Goal: Task Accomplishment & Management: Use online tool/utility

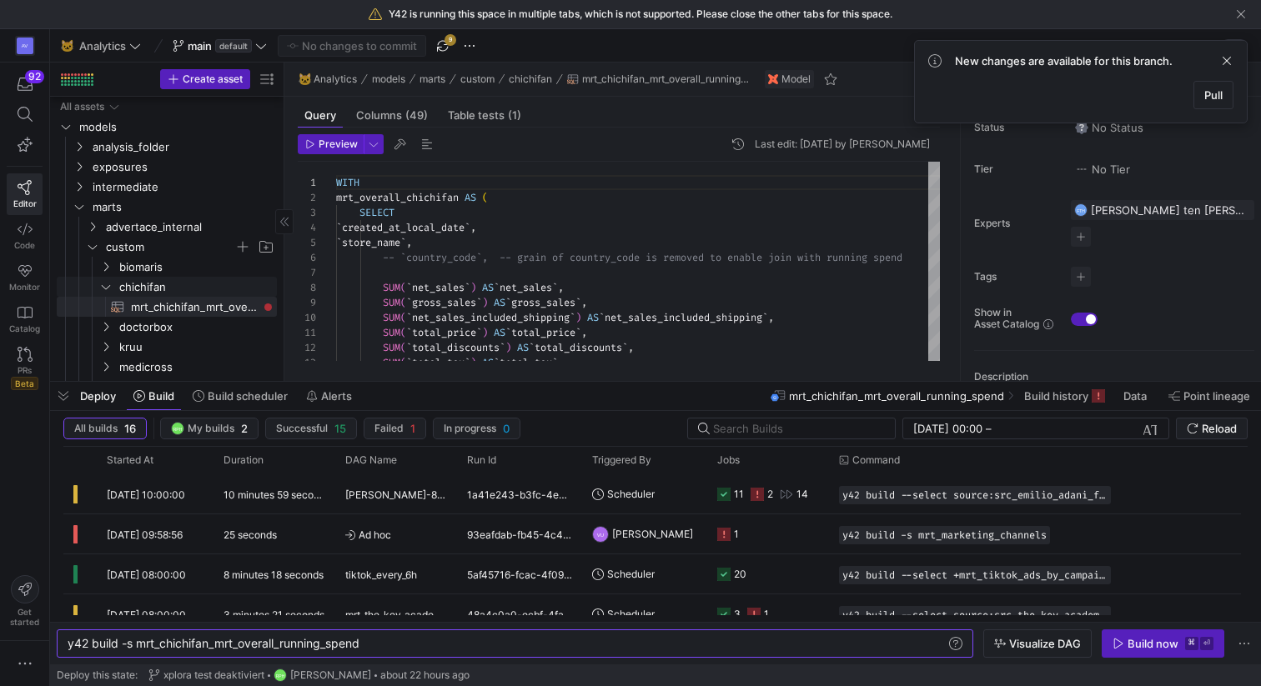
scroll to position [396, 0]
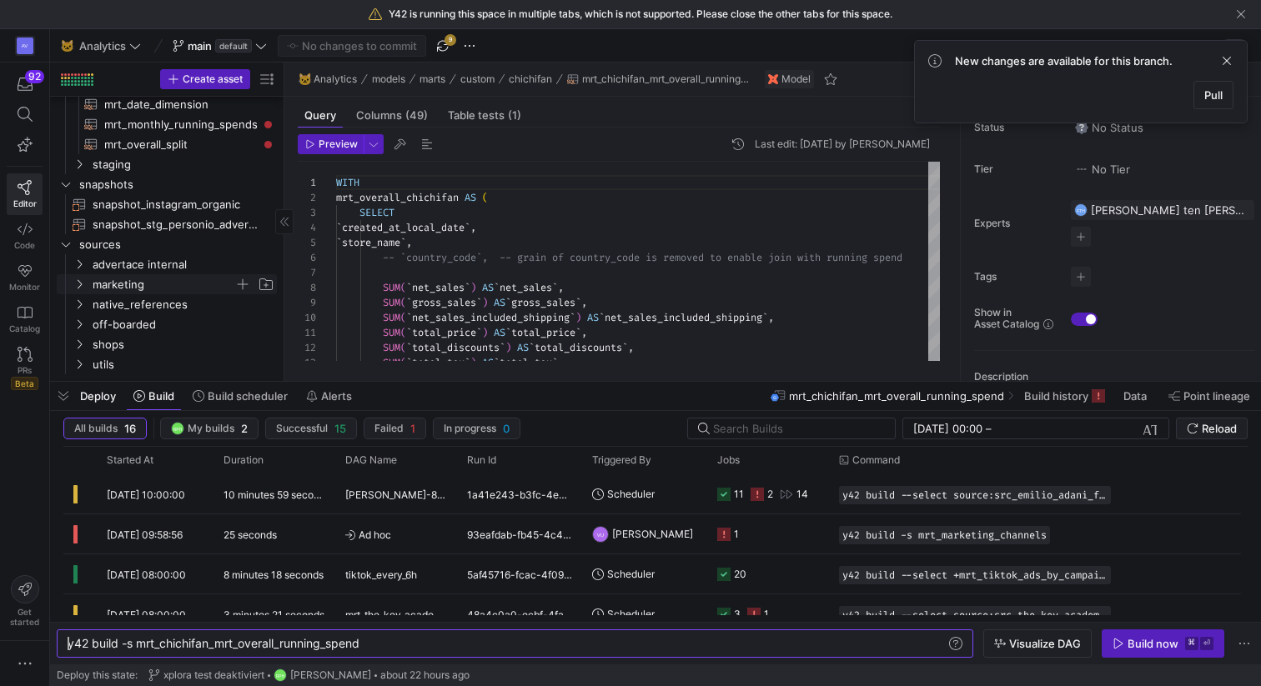
click at [133, 278] on span "marketing" at bounding box center [164, 284] width 142 height 19
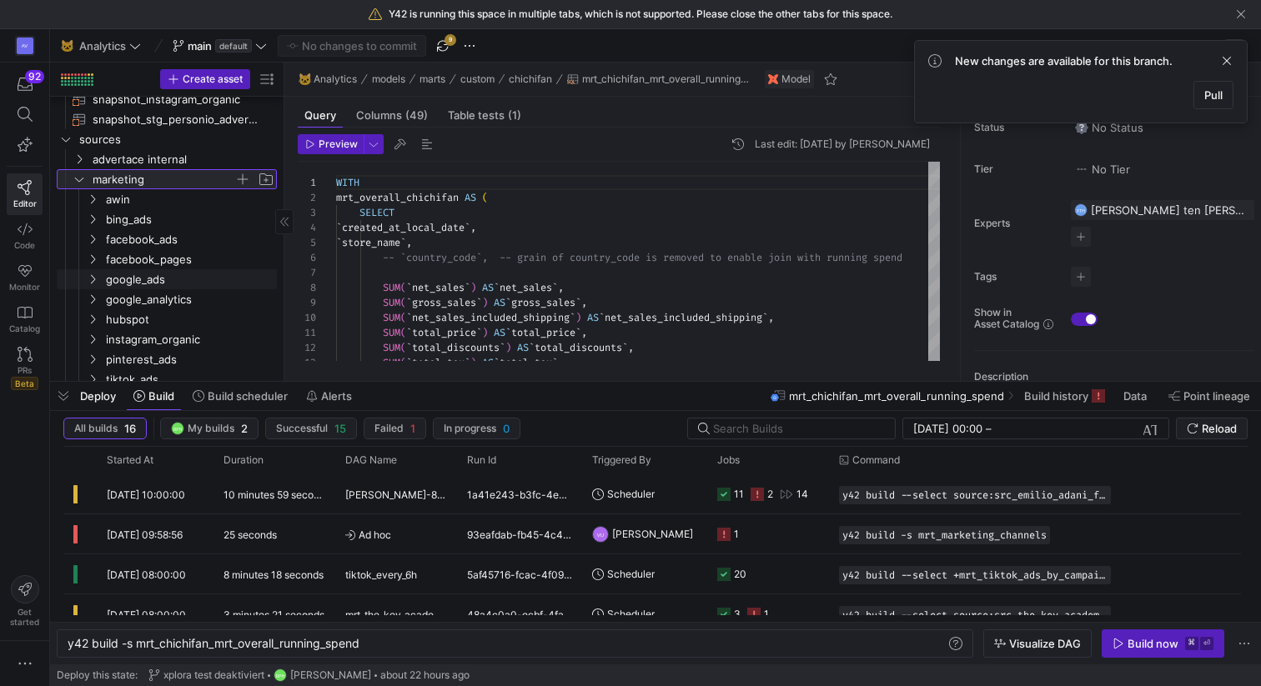
scroll to position [506, 0]
click at [141, 242] on span "facebook_ads" at bounding box center [170, 241] width 128 height 19
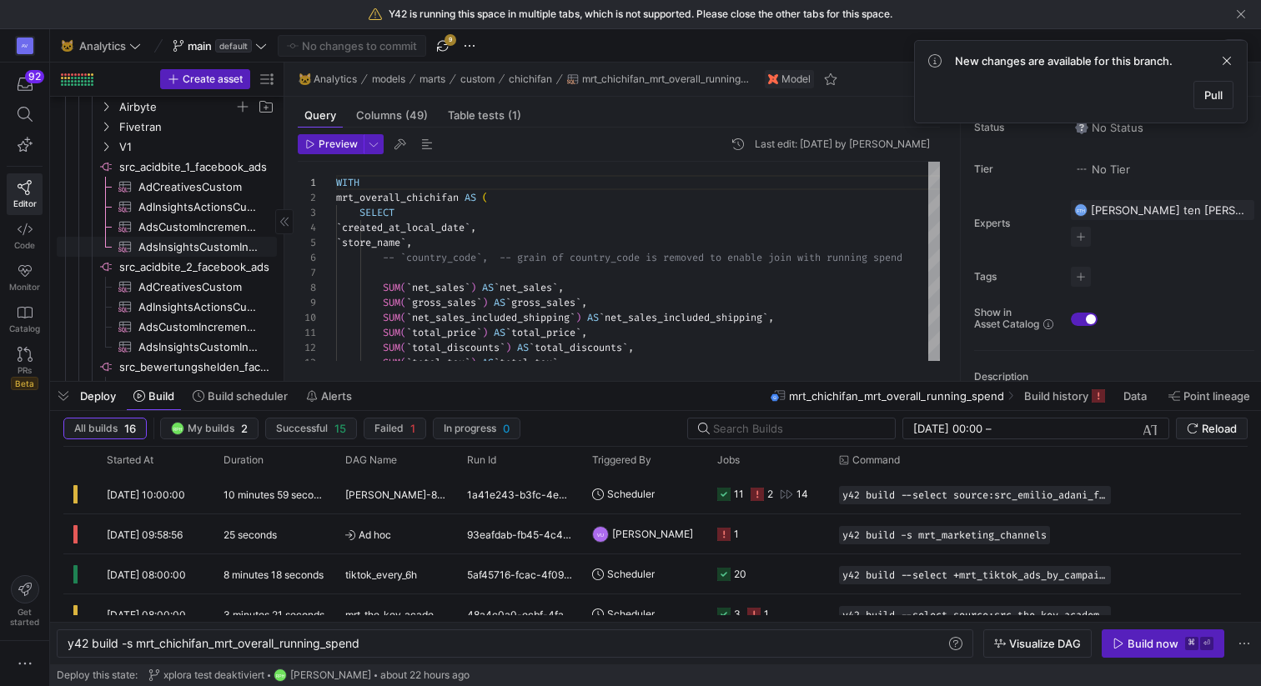
scroll to position [0, 0]
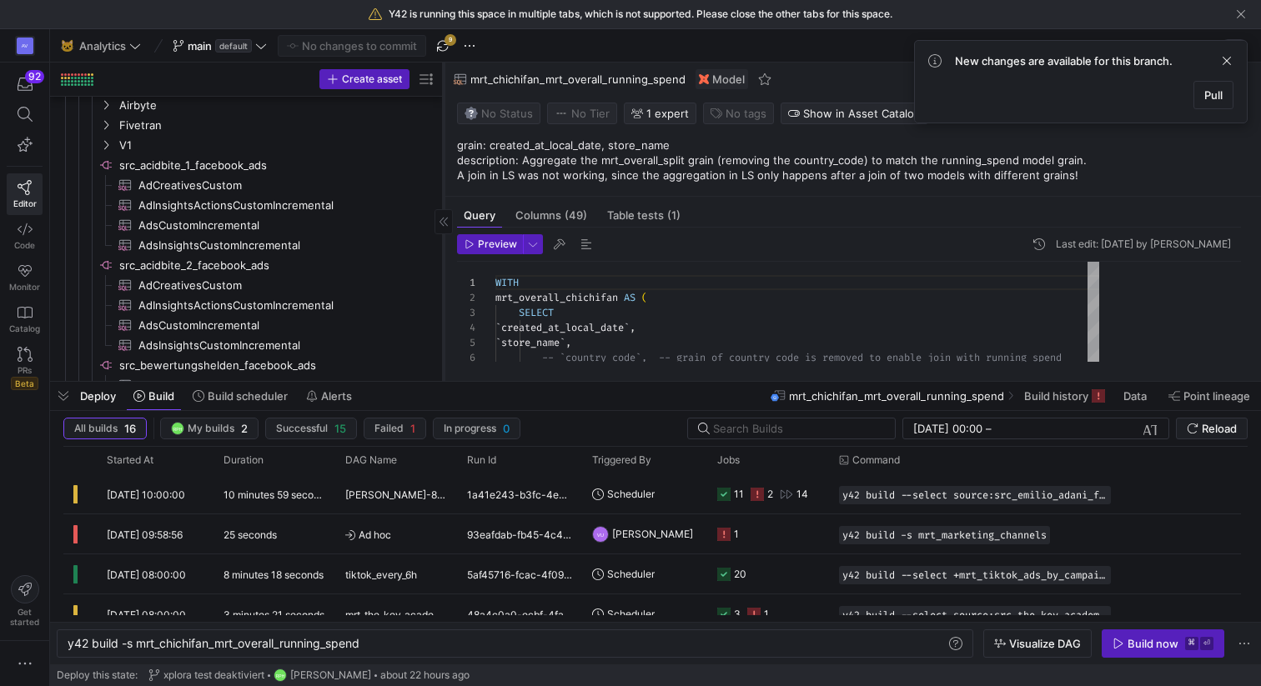
drag, startPoint x: 283, startPoint y: 187, endPoint x: 443, endPoint y: 195, distance: 159.5
click at [443, 195] on div at bounding box center [443, 222] width 1 height 318
click at [244, 243] on span "AdsInsightsCustomIncremental​​​​​​​​​" at bounding box center [277, 245] width 278 height 19
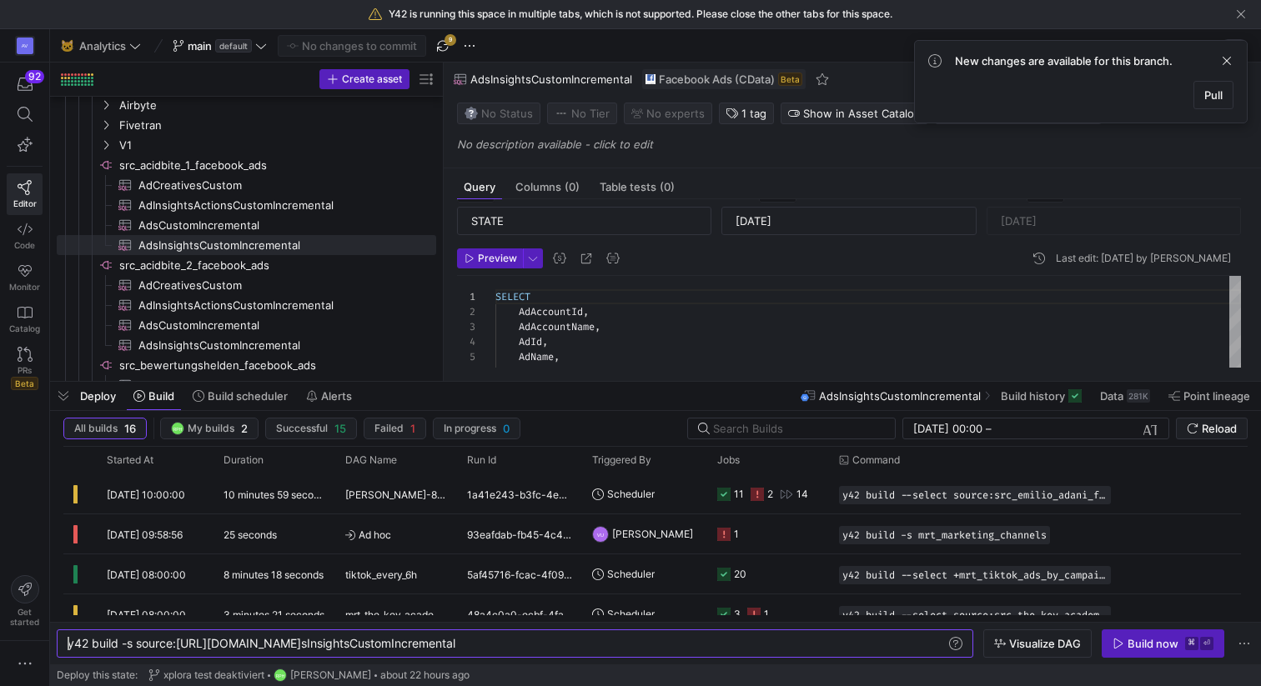
scroll to position [87, 0]
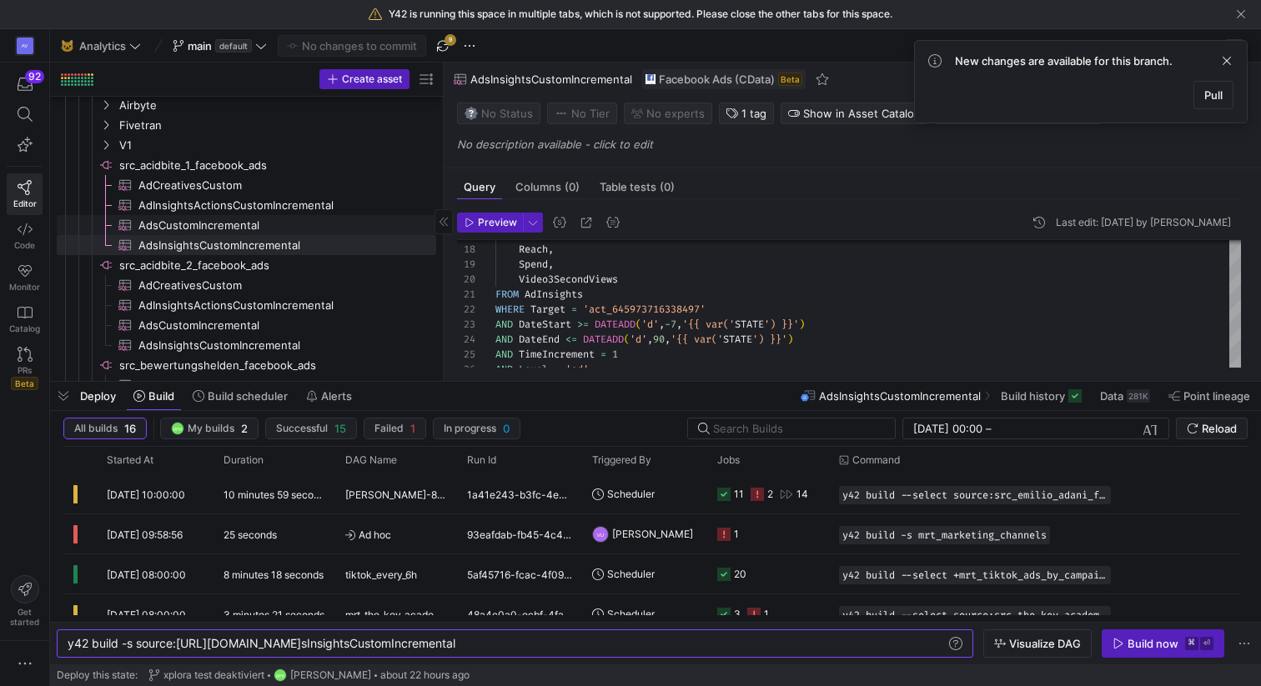
click at [290, 223] on span "AdsCustomIncremental​​​​​​​​​" at bounding box center [277, 225] width 278 height 19
type textarea "y42 build -s source:src_acidbite_1_facebook_ads.AdsCustomIncremental"
type input "[DATE]"
type input "[DATE]T10:35:49"
type textarea "SELECT ID, Target, Name, AdStatus, BidInfo, BidType, CampaignId, AdSetId, AdCre…"
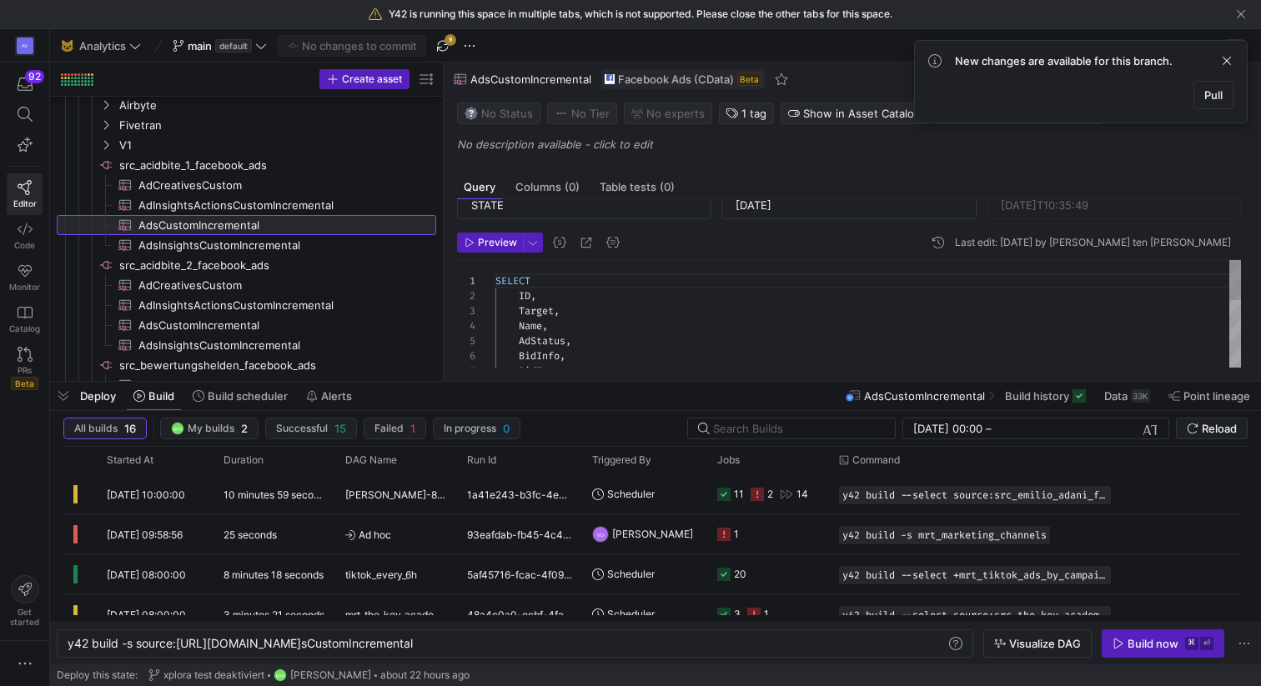
scroll to position [66, 0]
click at [222, 208] on span "AdInsightsActionsCustomIncremental​​​​​​​​​" at bounding box center [277, 205] width 278 height 19
type textarea "y42 build -s source:src_acidbite_1_facebook_ads.AdInsightsActionsCustomIncremen…"
type input "[DATE]"
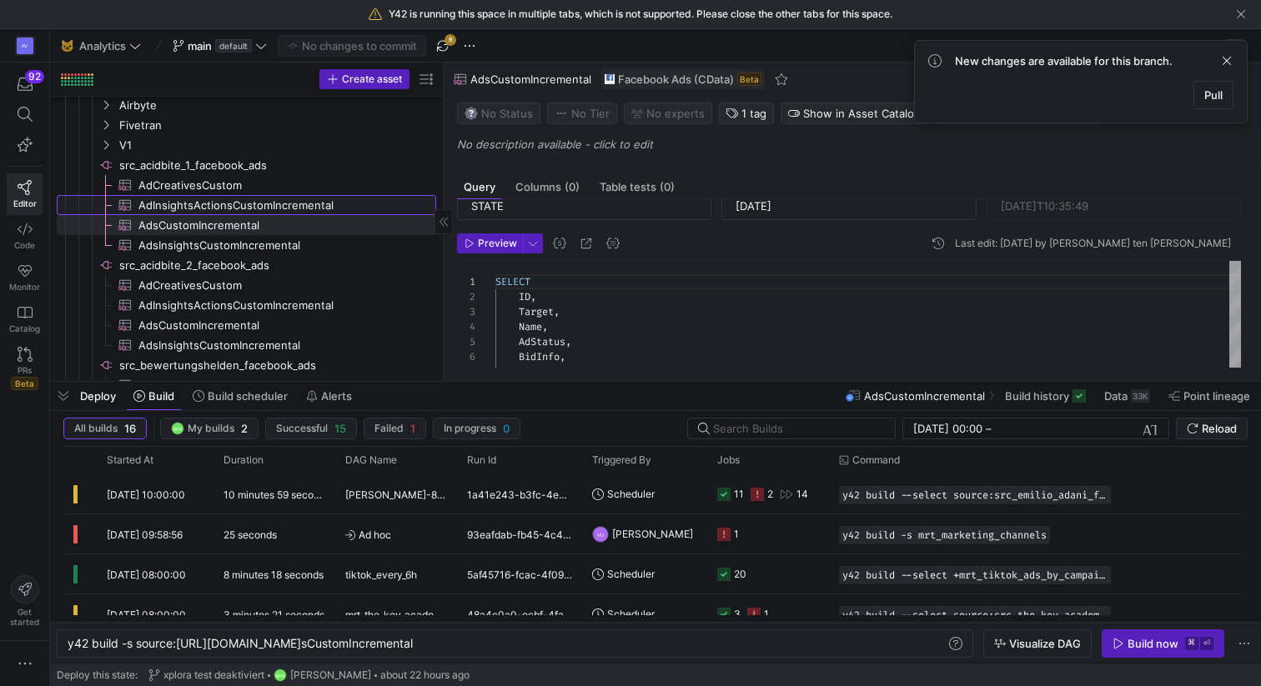
type textarea "SELECT AdAccountId, AdAccountName, AdId, AdName, AdSetId, AdSetName, CampaignId…"
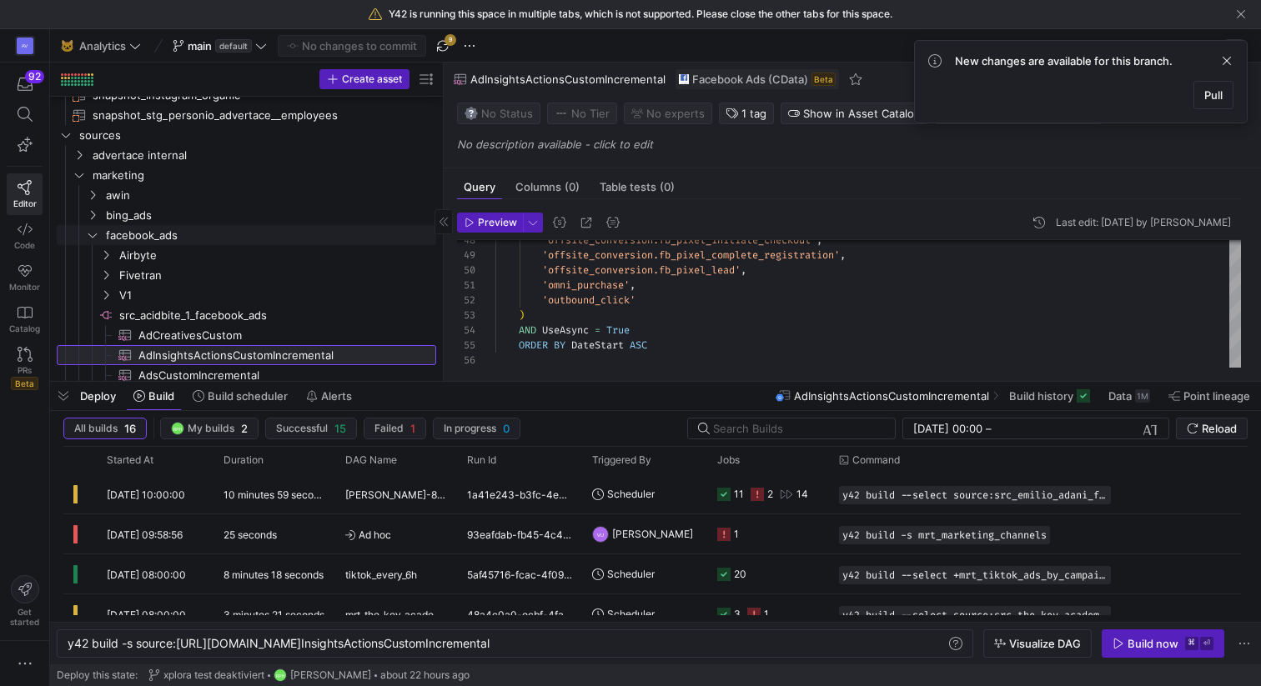
scroll to position [373, 0]
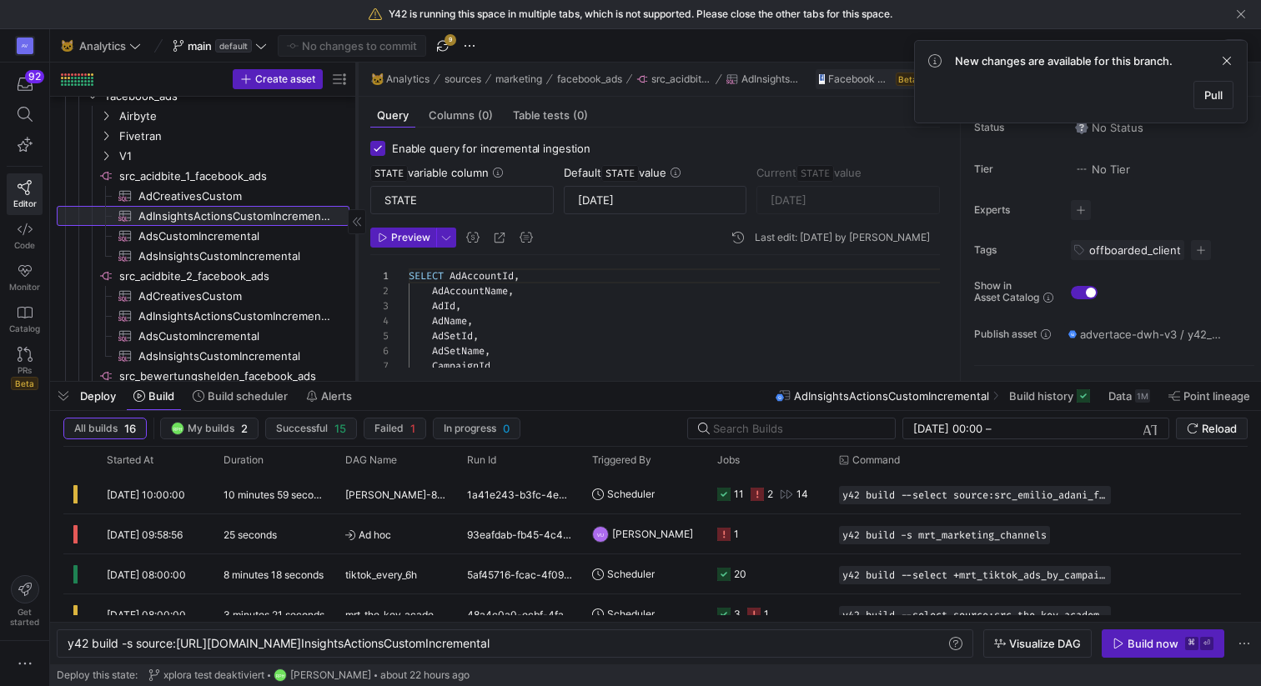
drag, startPoint x: 443, startPoint y: 237, endPoint x: 356, endPoint y: 237, distance: 86.7
click at [356, 237] on div at bounding box center [356, 222] width 1 height 318
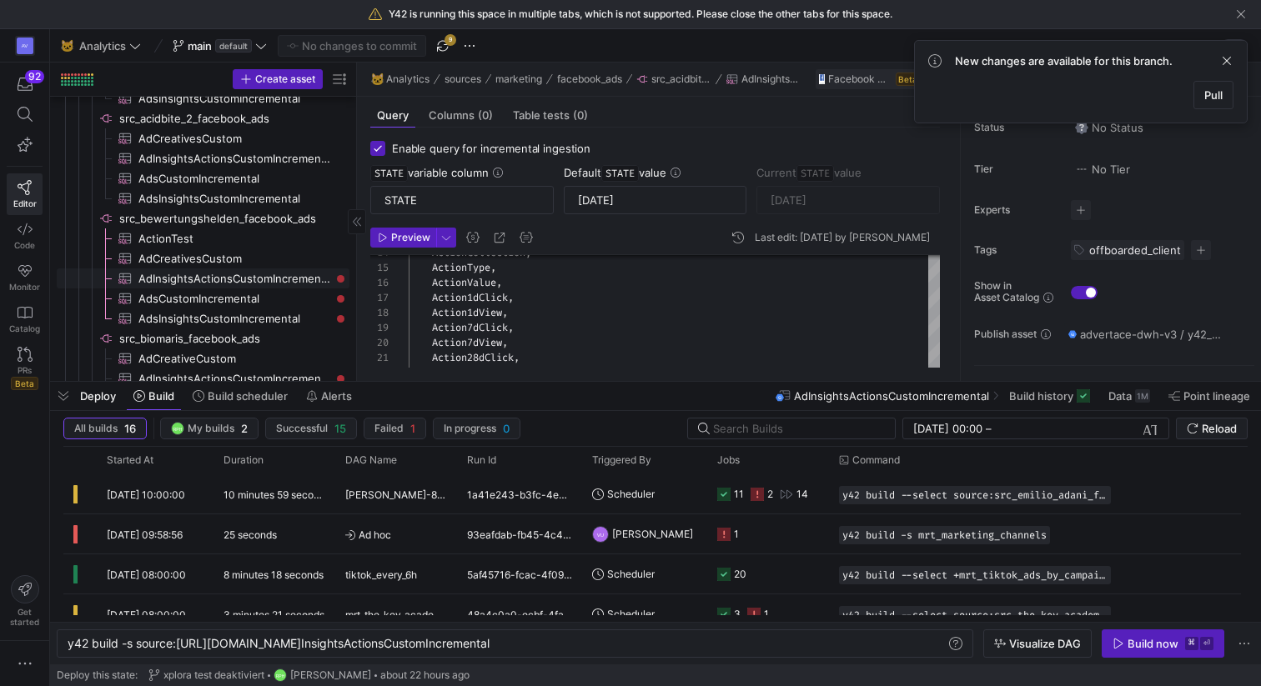
click at [258, 276] on span "AdInsightsActionsCustomIncremental​​​​​​​​​" at bounding box center [234, 278] width 192 height 19
type textarea "y42 build -s source:src_bewertungshelden_facebook_ads.AdInsightsActionsCustomIn…"
type input "[DATE]"
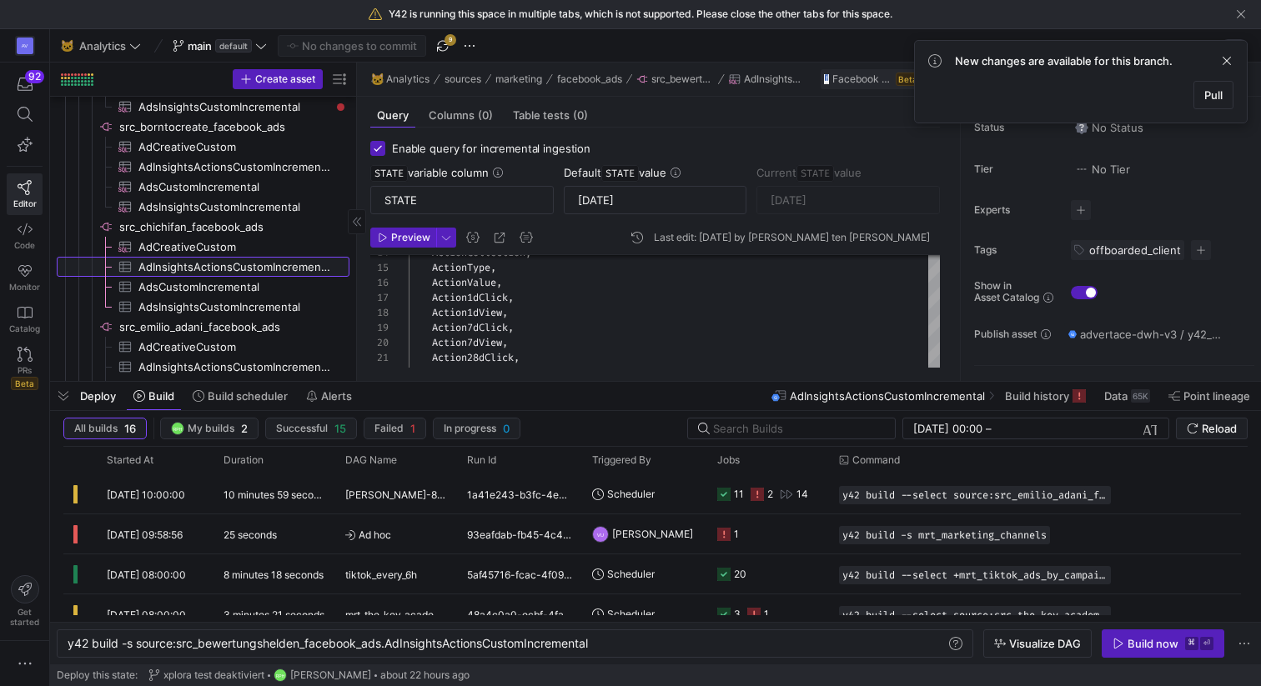
click at [243, 260] on span "AdInsightsActionsCustomIncremental​​​​​​​​​" at bounding box center [234, 267] width 192 height 19
type textarea "y42 build -s source:src_chichifan_facebook_ads.AdInsightsActionsCustomIncrement…"
type input "[DATE]"
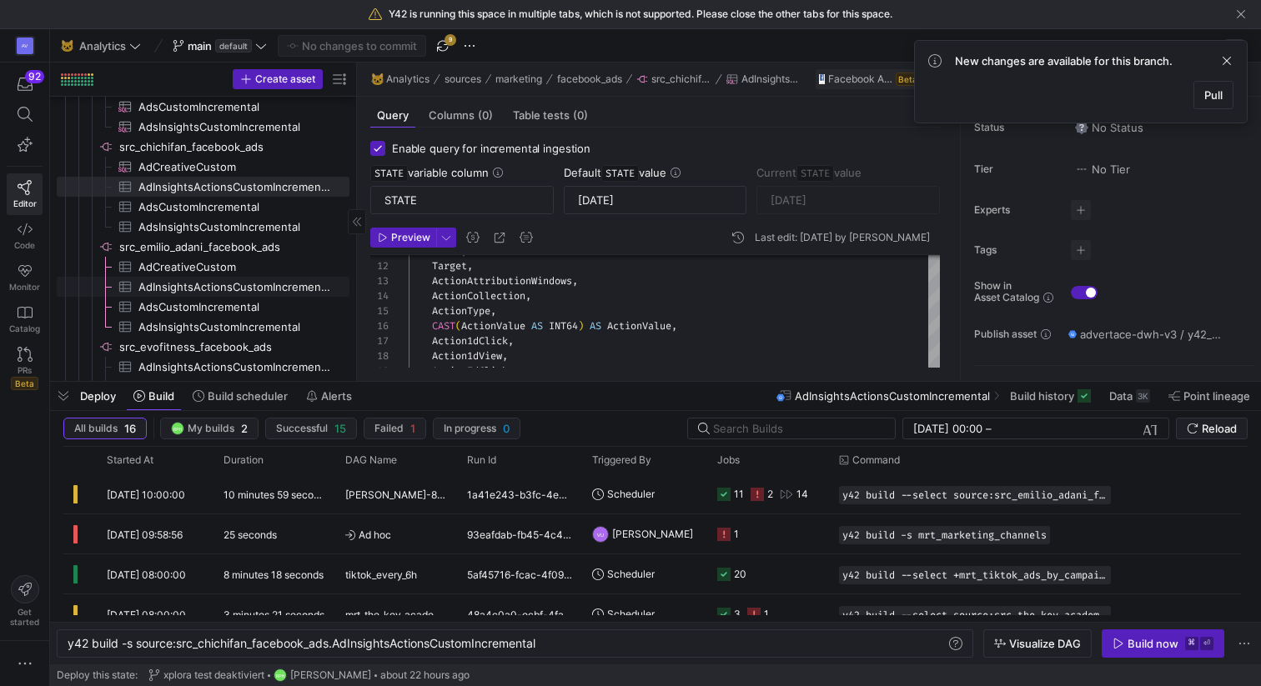
click at [251, 287] on span "AdInsightsActionsCustomIncremental​​​​​​​​​" at bounding box center [234, 287] width 192 height 19
type textarea "y42 build -s source:src_emilio_adani_facebook_ads.AdInsightsActionsCustomIncrem…"
type input "[DATE]"
click at [248, 265] on span "AdInsightsActionsCustomIncremental​​​​​​​​​" at bounding box center [234, 265] width 192 height 19
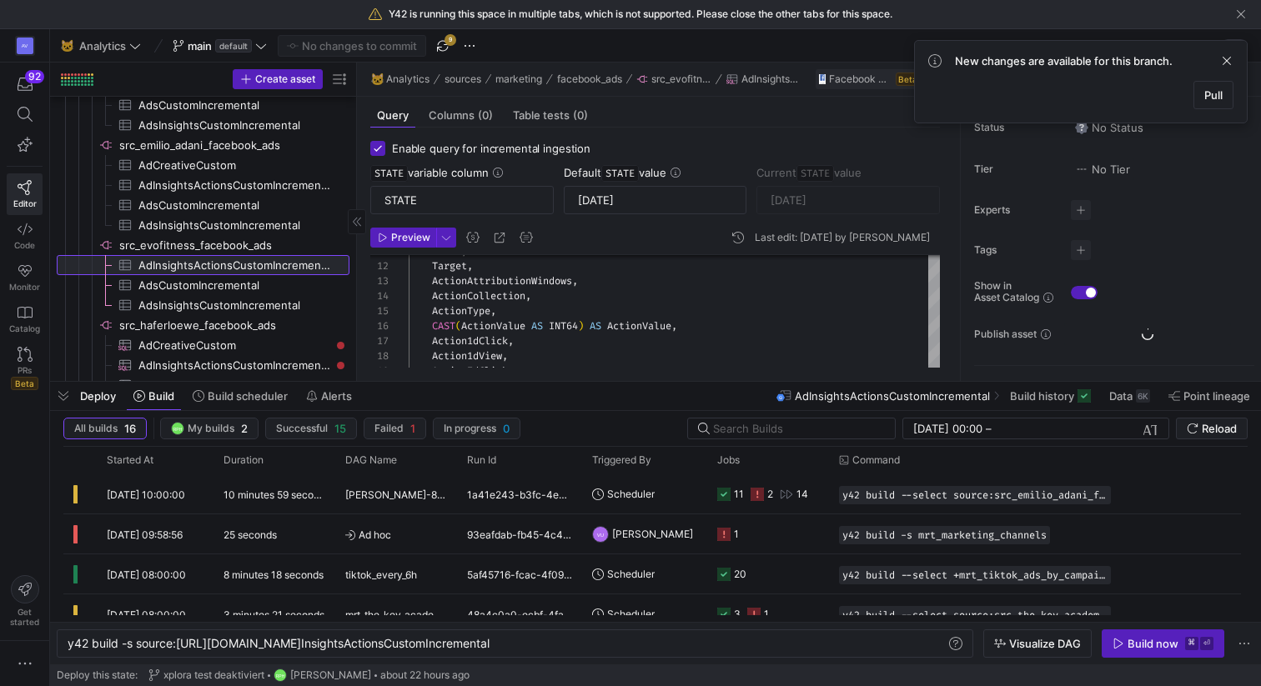
type textarea "y42 build -s source:src_evofitness_facebook_ads.AdInsightsActionsCustomIncremen…"
type input "[DATE]"
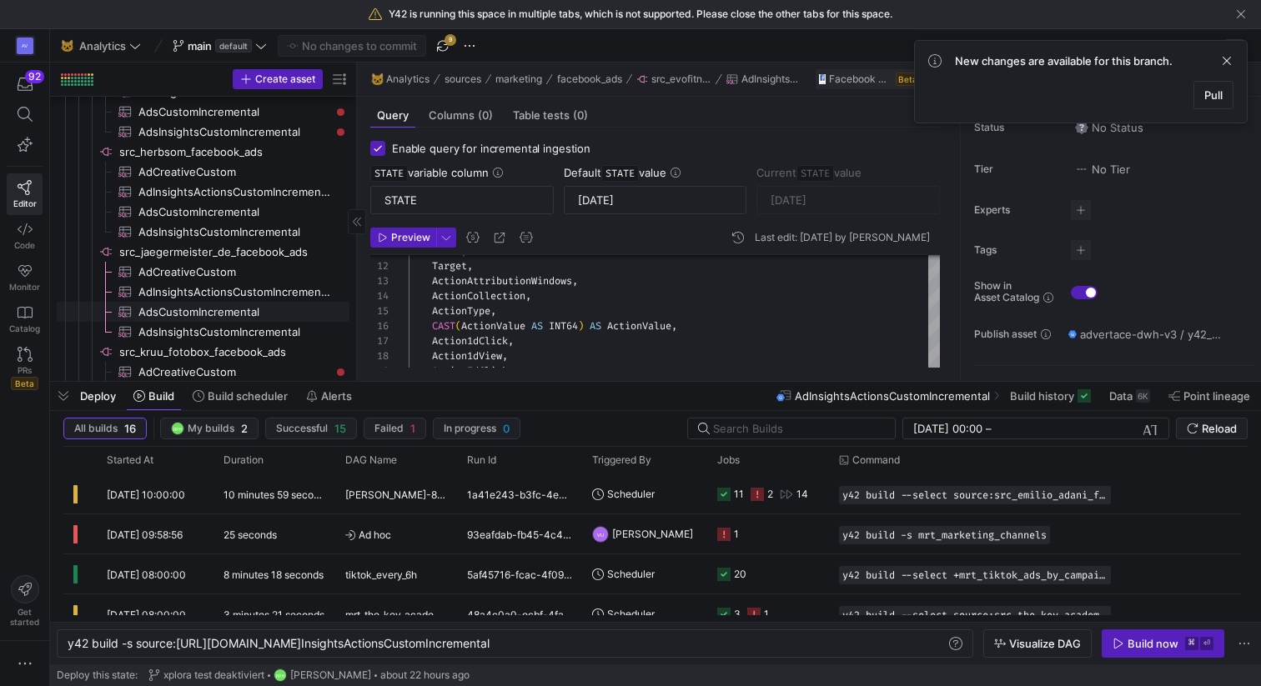
click at [253, 295] on span "AdInsightsActionsCustomIncremental​​​​​​​​​" at bounding box center [234, 292] width 192 height 19
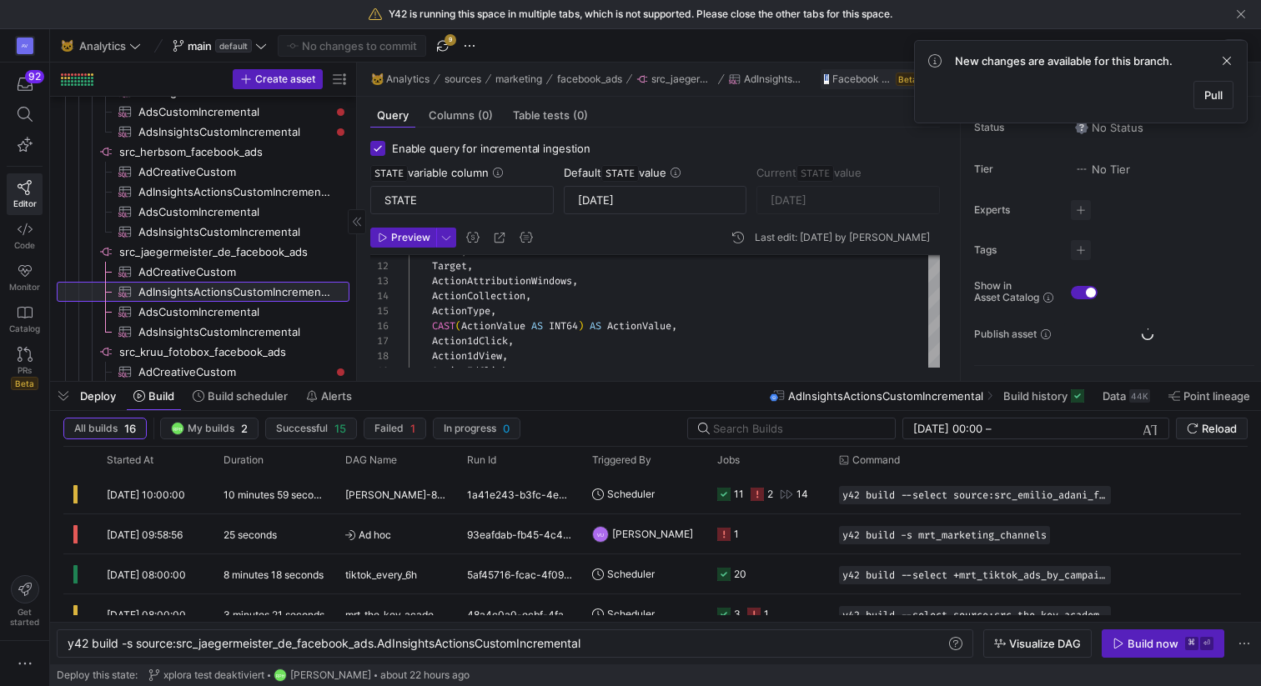
type textarea "y42 build -s source:src_jaegermeister_de_facebook_ads.AdInsightsActionsCustomIn…"
type input "[DATE]"
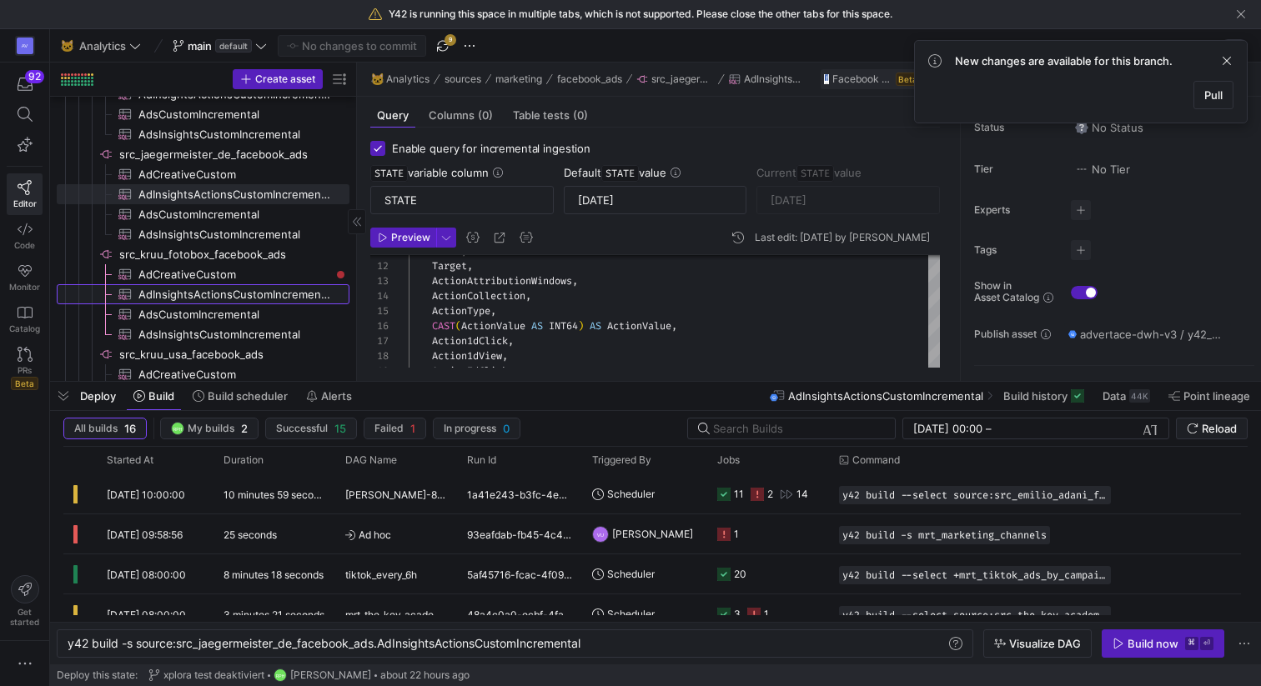
click at [253, 295] on span "AdInsightsActionsCustomIncremental​​​​​​​​​" at bounding box center [234, 294] width 192 height 19
type textarea "y42 build -s source:src_kruu_fotobox_facebook_ads.AdInsightsActionsCustomIncrem…"
type input "[DATE]"
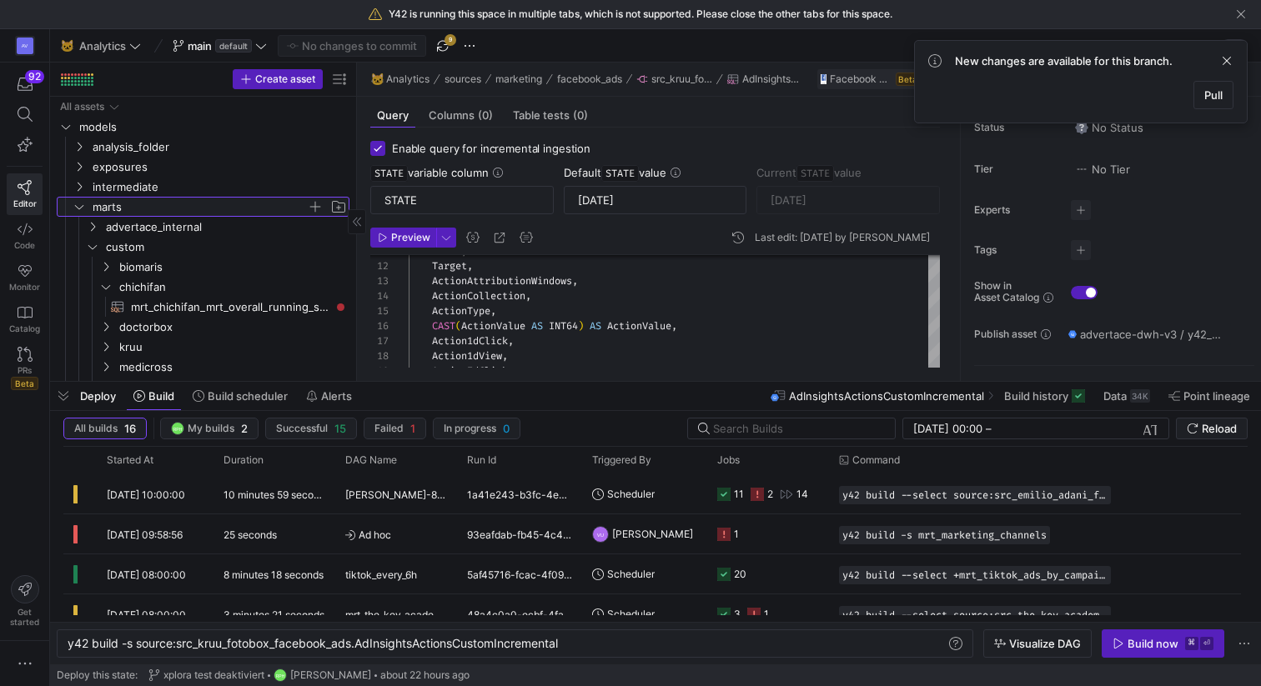
click at [111, 203] on span "marts" at bounding box center [200, 207] width 214 height 19
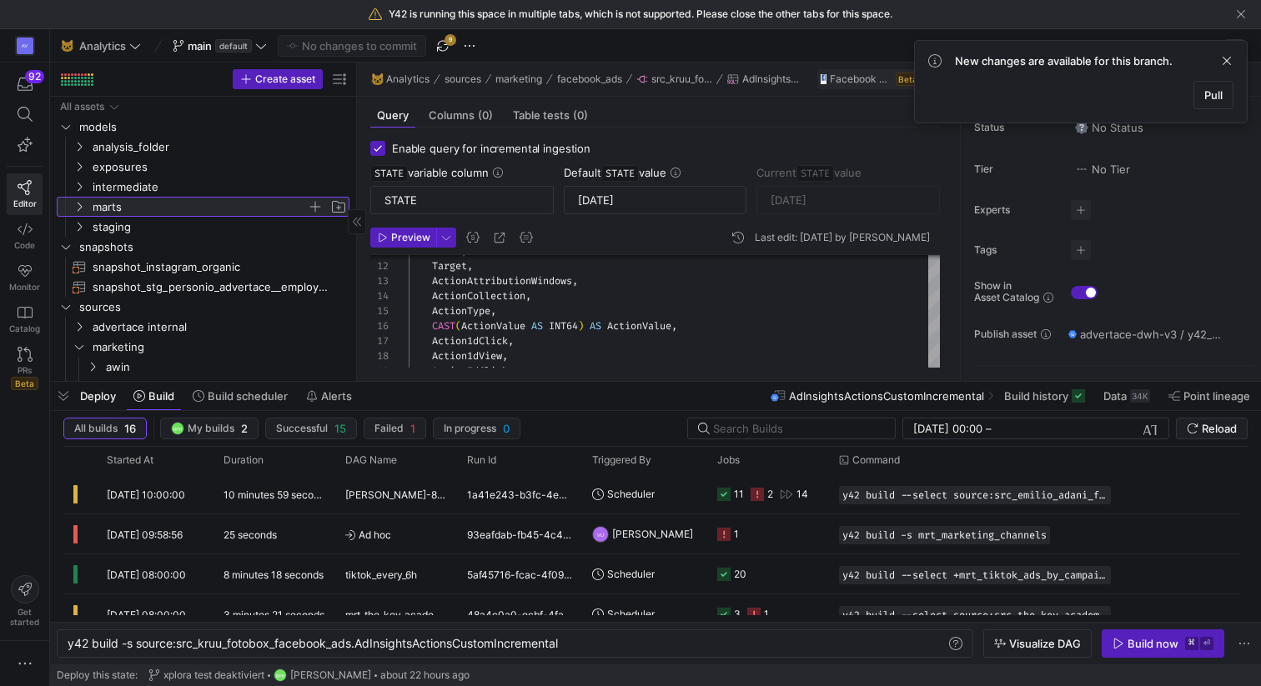
click at [111, 203] on span "marts" at bounding box center [200, 207] width 214 height 19
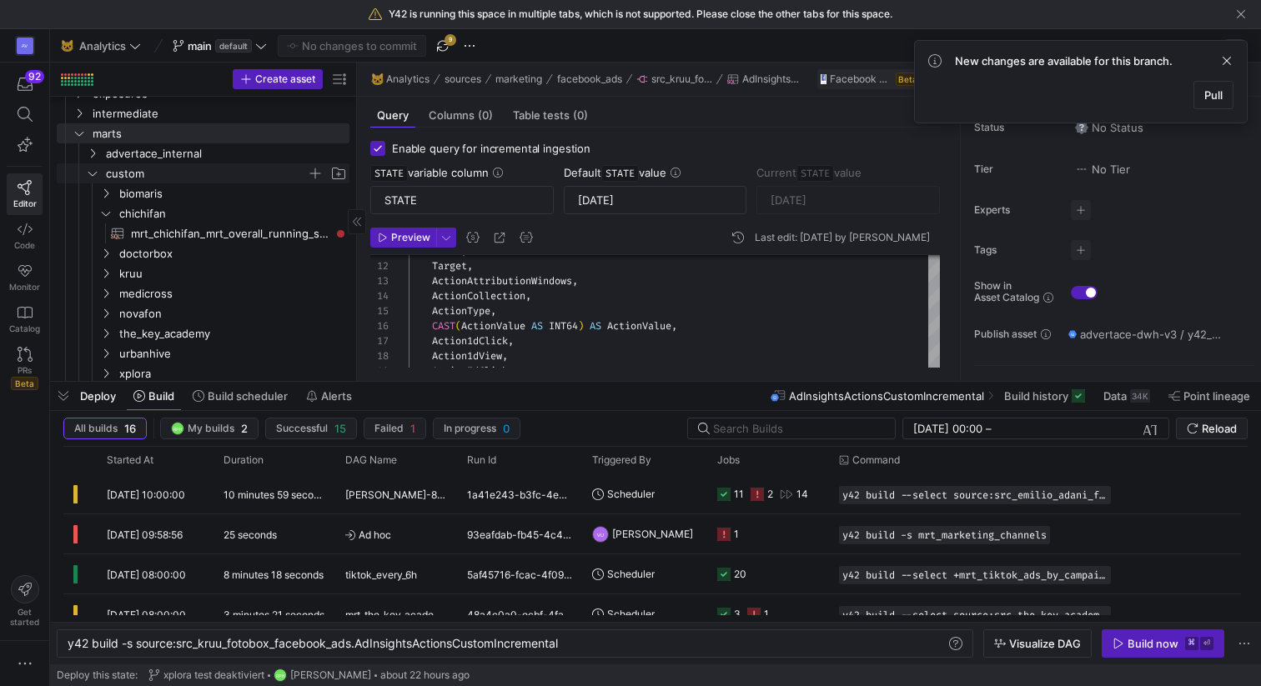
click at [91, 177] on icon "Press SPACE to select this row." at bounding box center [93, 173] width 12 height 10
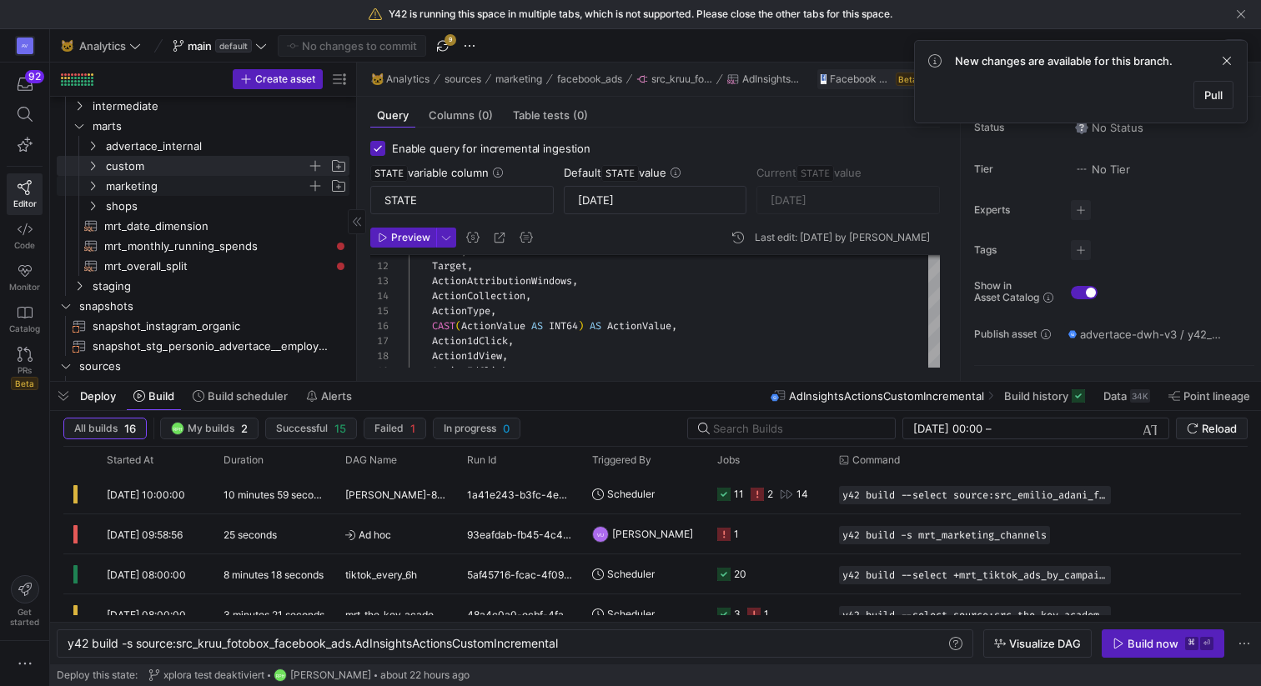
click at [138, 186] on span "marketing" at bounding box center [206, 186] width 201 height 19
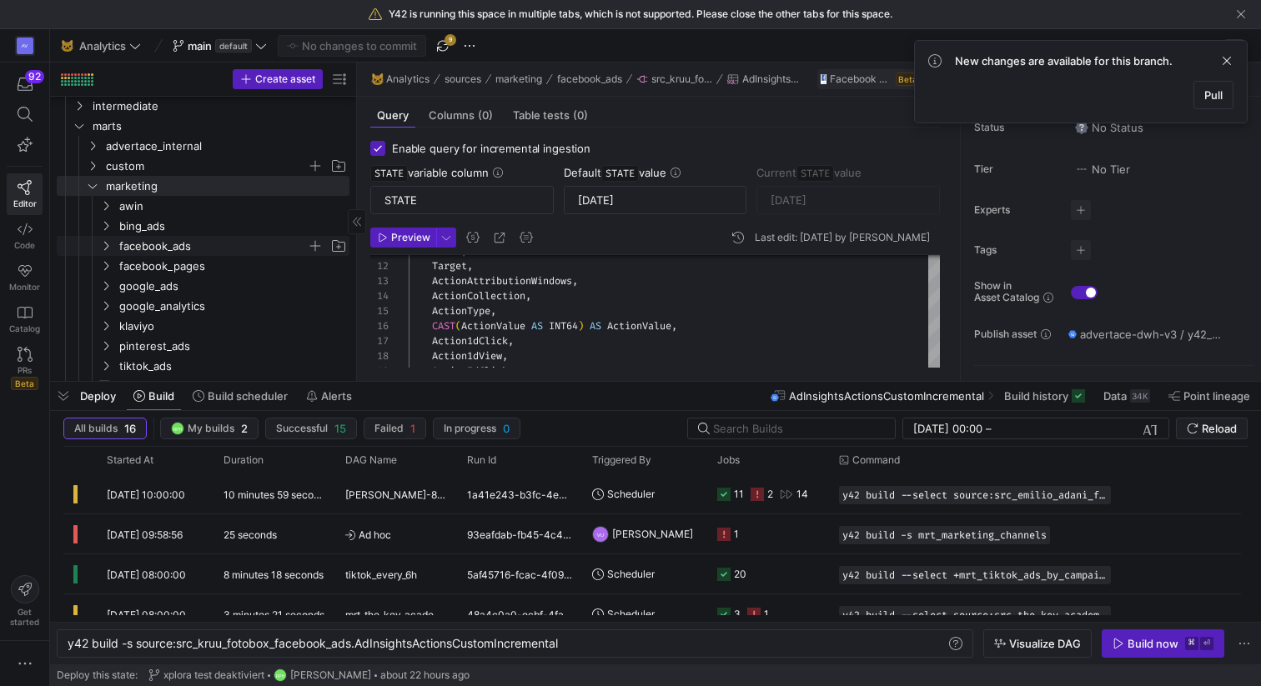
click at [144, 246] on span "facebook_ads" at bounding box center [213, 246] width 188 height 19
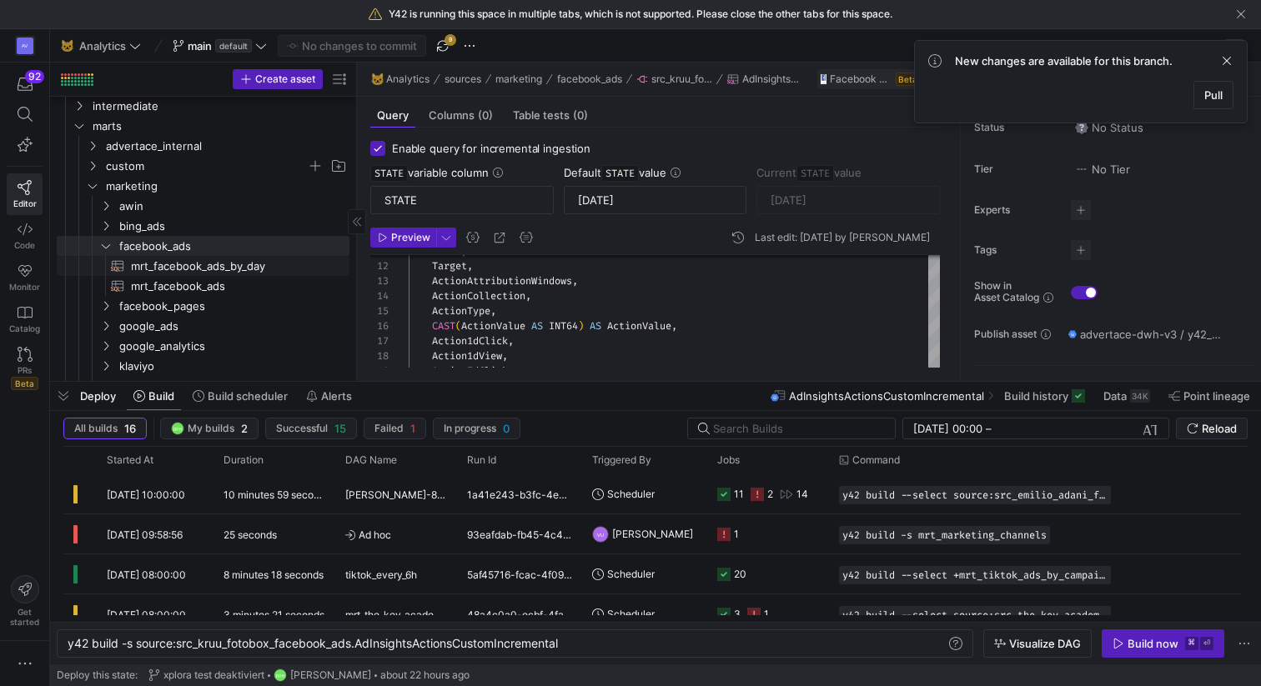
click at [175, 277] on span "mrt_facebook_ads​​​​​​​​​​" at bounding box center [230, 286] width 199 height 19
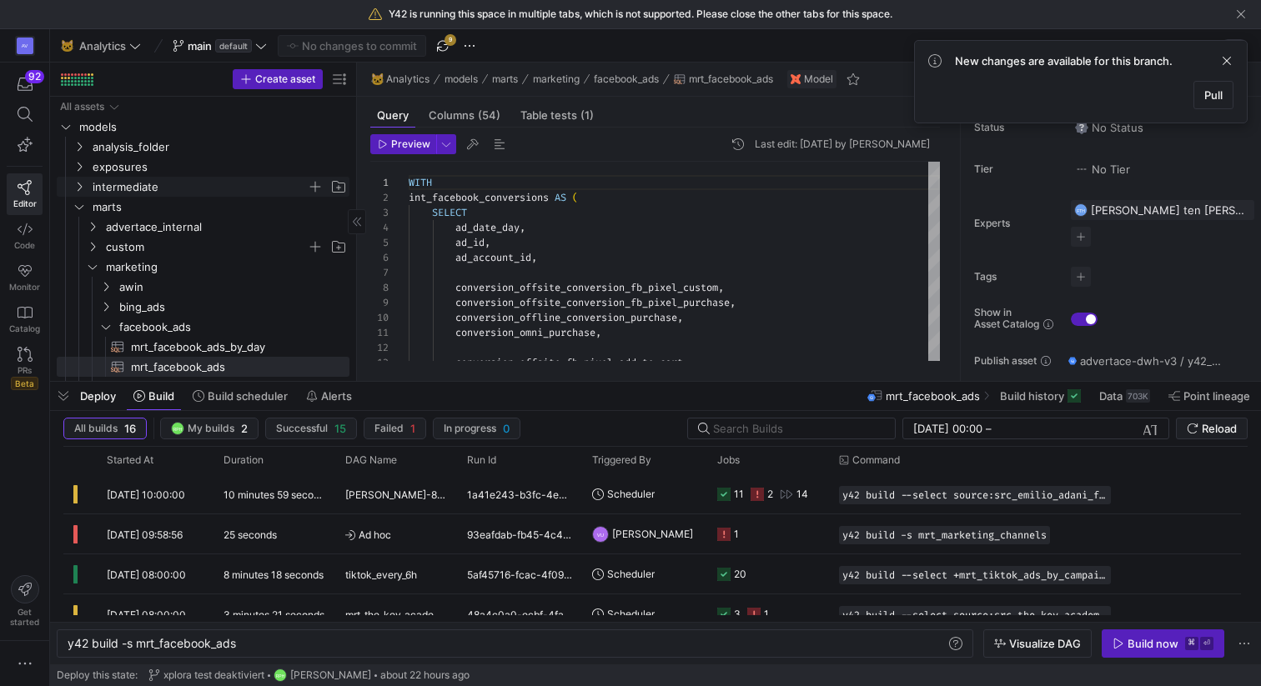
click at [133, 195] on span "intermediate" at bounding box center [200, 187] width 214 height 19
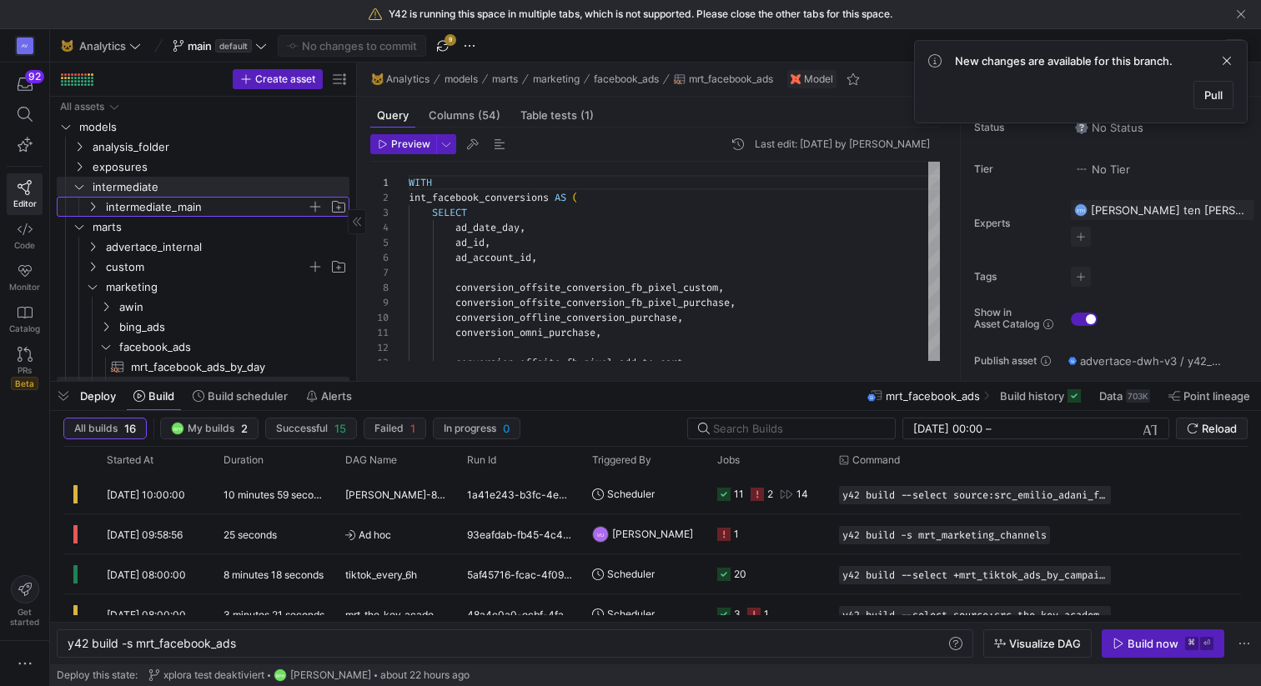
click at [145, 200] on span "intermediate_main" at bounding box center [206, 207] width 201 height 19
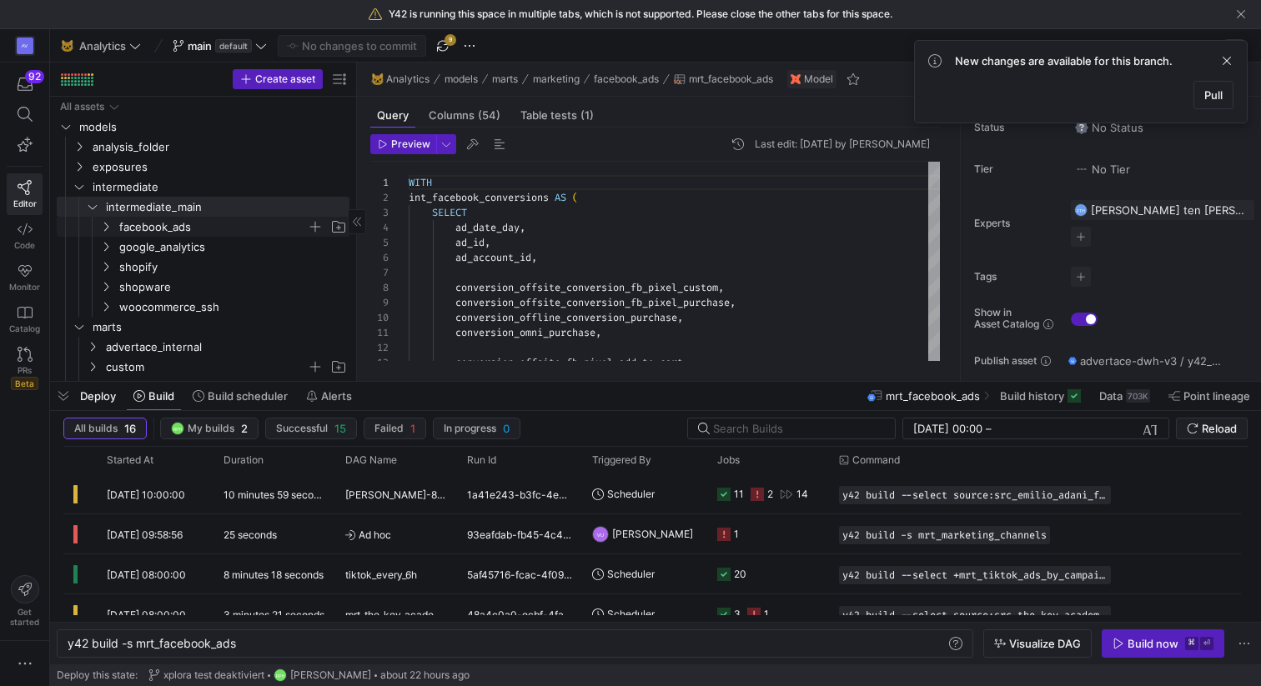
click at [151, 230] on span "facebook_ads" at bounding box center [213, 227] width 188 height 19
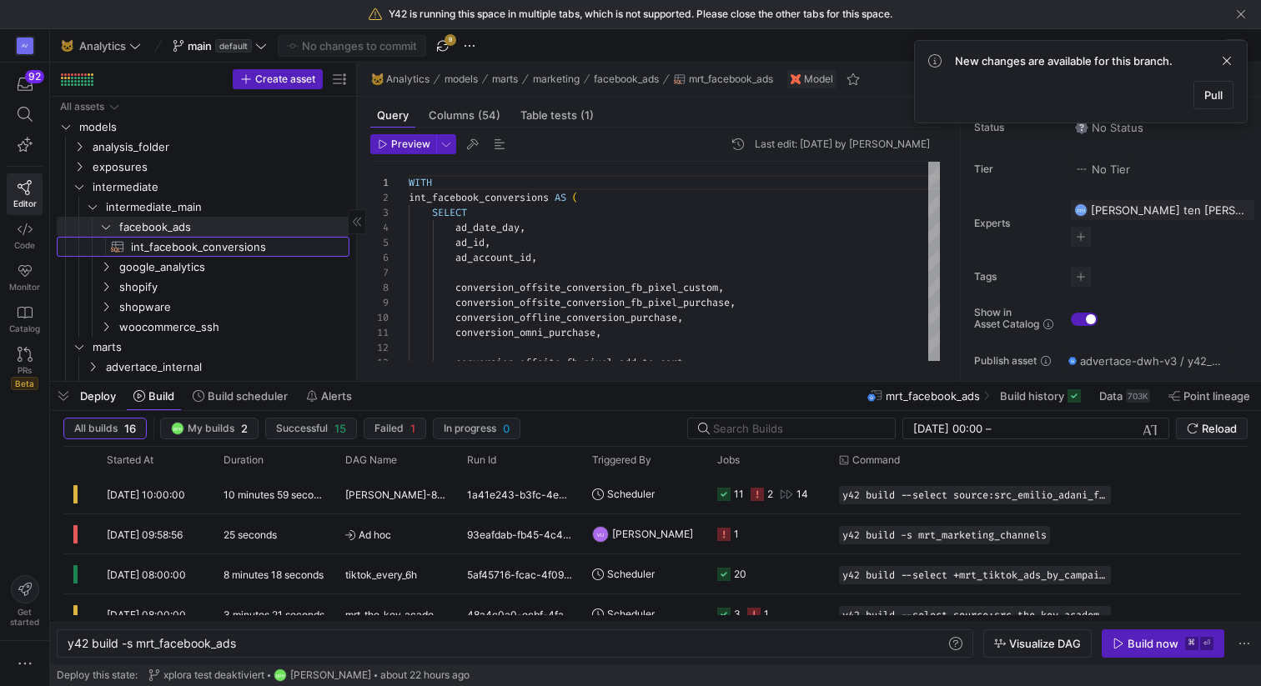
click at [154, 249] on span "int_facebook_conversions​​​​​​​​​​" at bounding box center [230, 247] width 199 height 19
type textarea "y42 build -s int_facebook_conversions"
type textarea "-- src_facebook_insights -> stg_facebook_all_v2 -> stg_facebook_ads {{ config(m…"
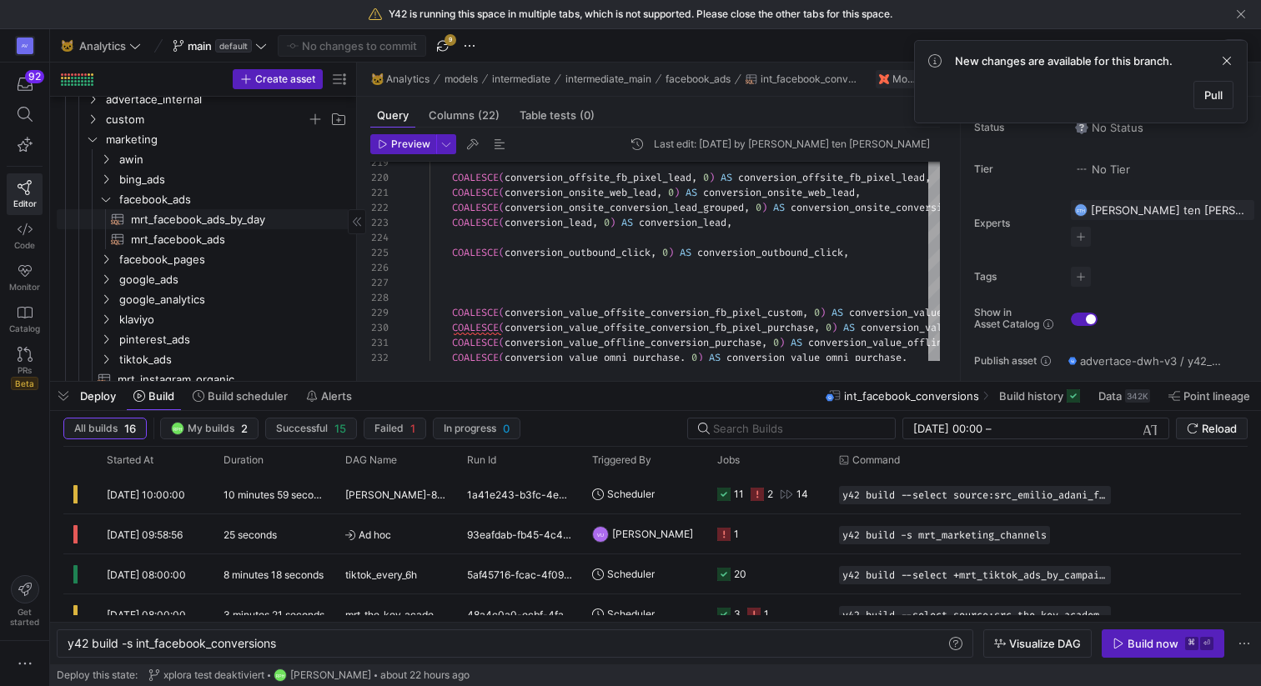
click at [183, 214] on span "mrt_facebook_ads_by_day​​​​​​​​​​" at bounding box center [230, 219] width 199 height 19
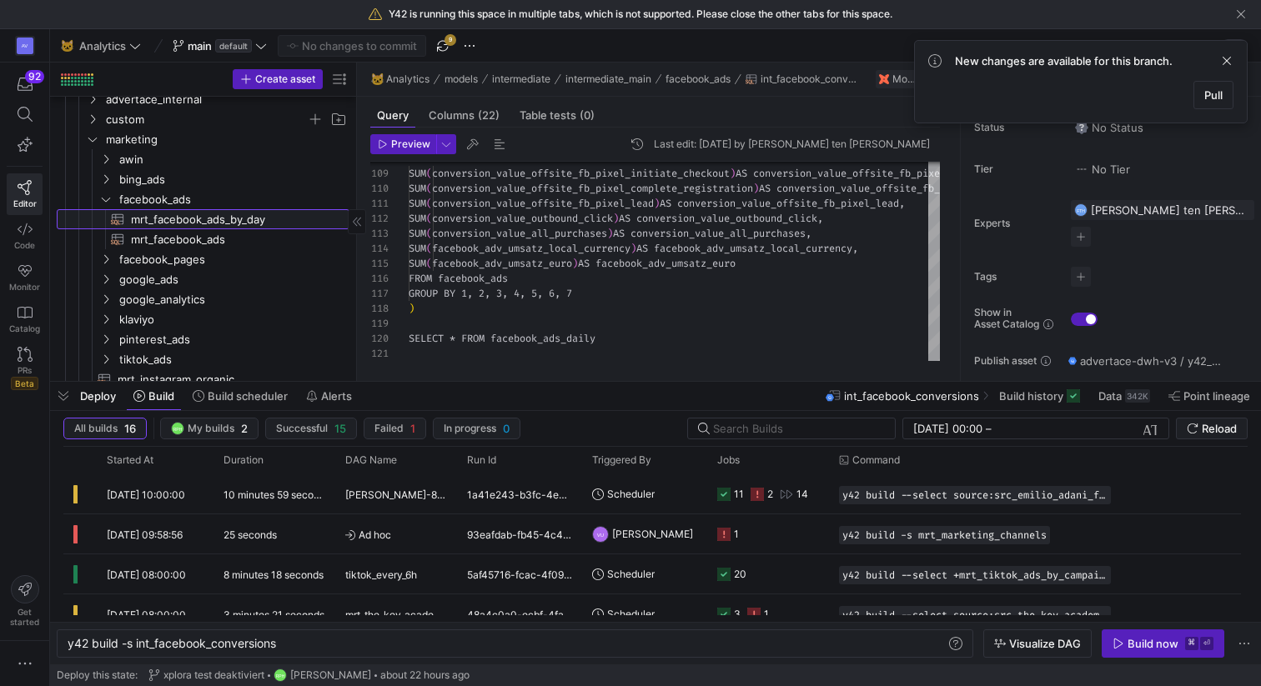
type textarea "y42 build -s mrt_facebook_ads_by_day"
type textarea "WITH facebook_ads AS ( SELECT `date_day`, -- `ad_id`, ad_account_id AS account_…"
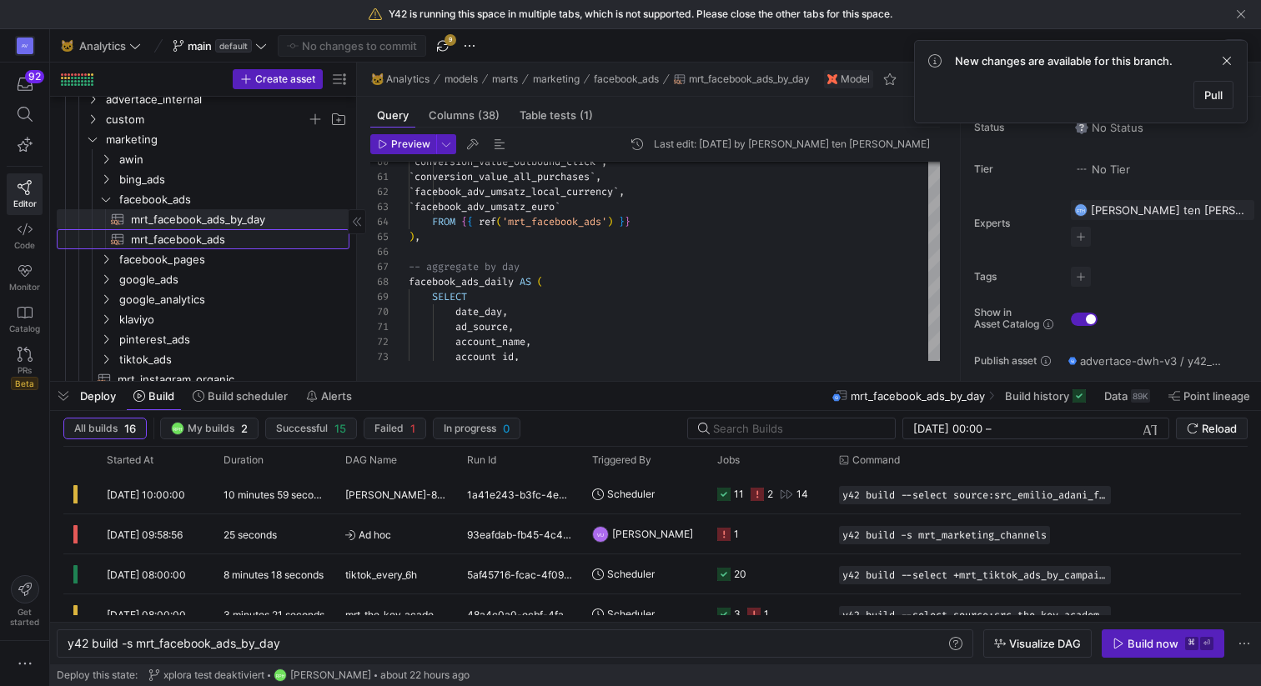
click at [220, 237] on span "mrt_facebook_ads​​​​​​​​​​" at bounding box center [230, 239] width 199 height 19
type textarea "y42 build -s mrt_facebook_ads"
type textarea "WITH int_facebook_conversions AS ( SELECT ad_date_day, ad_id, ad_account_id, co…"
